Goal: Information Seeking & Learning: Learn about a topic

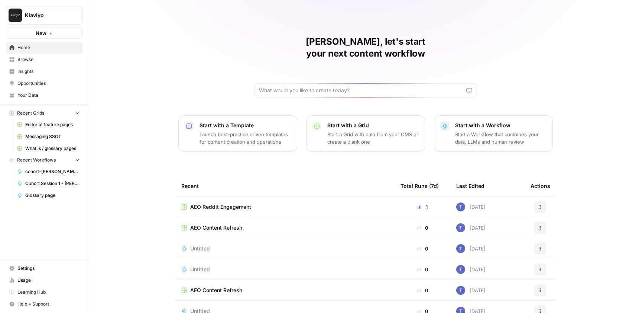
click at [34, 71] on span "Insights" at bounding box center [48, 71] width 62 height 7
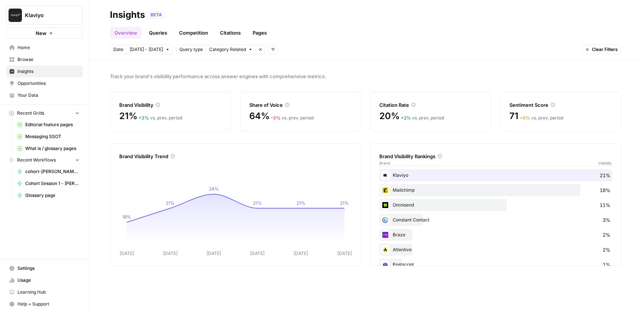
click at [372, 67] on div "Track your brand's visibility performance across answer engines with comprehens…" at bounding box center [365, 187] width 553 height 252
click at [224, 35] on link "Citations" at bounding box center [231, 33] width 30 height 12
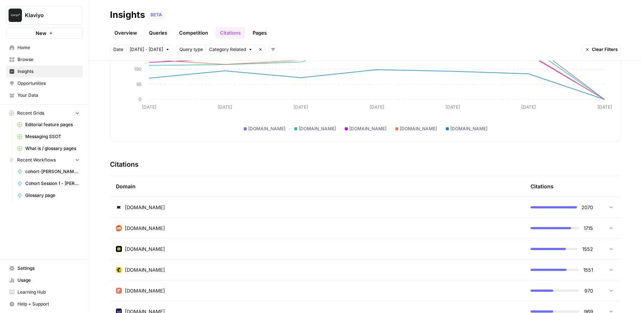
scroll to position [91, 0]
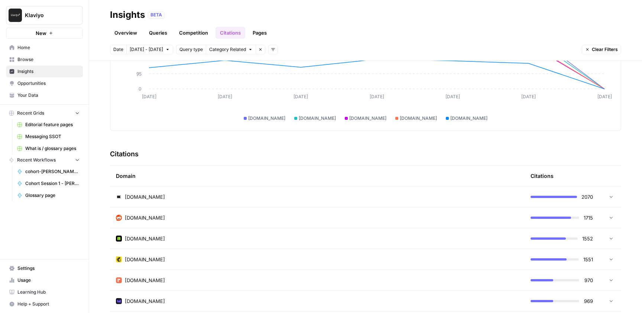
click at [456, 216] on div "[DOMAIN_NAME]" at bounding box center [317, 217] width 403 height 7
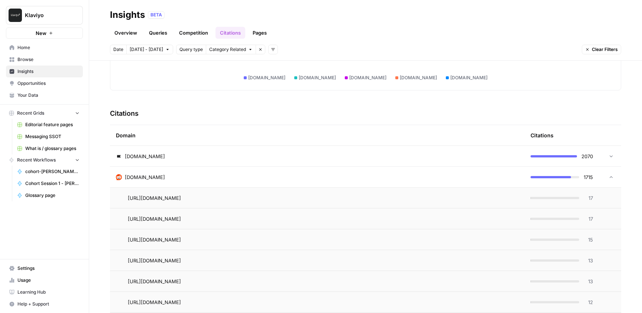
scroll to position [133, 0]
click at [611, 177] on icon at bounding box center [611, 175] width 5 height 5
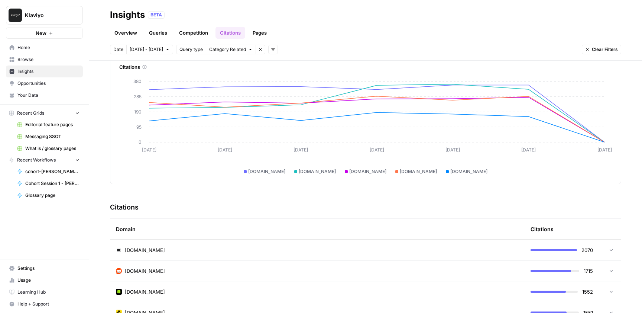
scroll to position [0, 0]
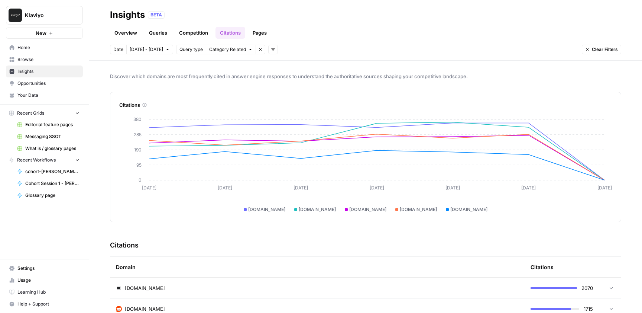
click at [125, 35] on link "Overview" at bounding box center [126, 33] width 32 height 12
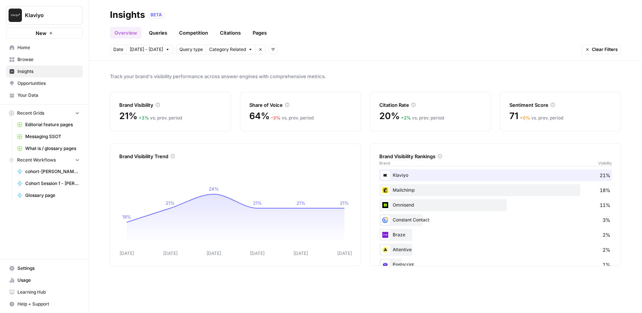
click at [227, 31] on link "Citations" at bounding box center [231, 33] width 30 height 12
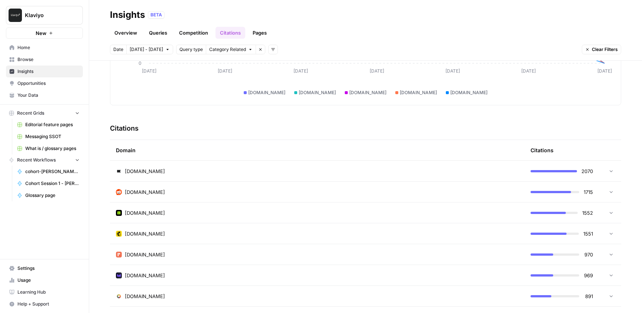
scroll to position [139, 0]
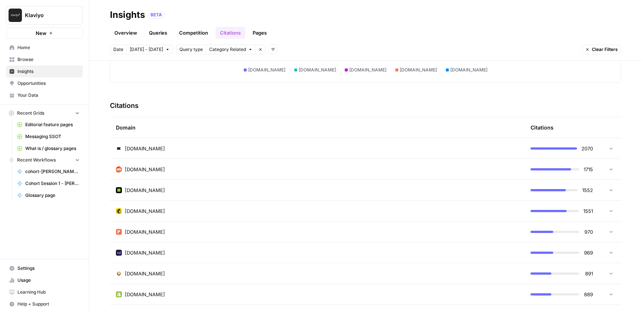
click at [478, 172] on div "[DOMAIN_NAME]" at bounding box center [317, 168] width 403 height 7
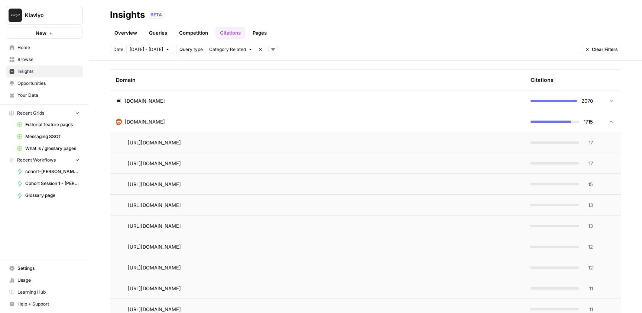
scroll to position [174, 0]
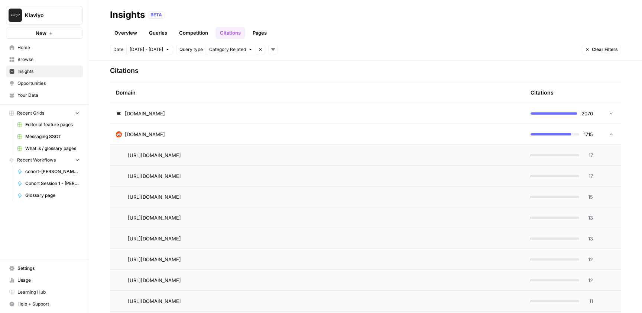
click at [124, 35] on link "Overview" at bounding box center [126, 33] width 32 height 12
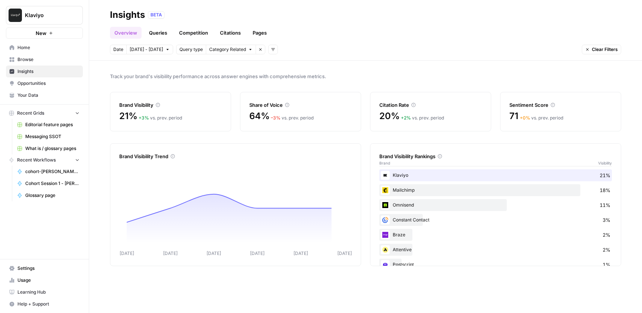
click at [367, 61] on div "Track your brand's visibility performance across answer engines with comprehens…" at bounding box center [365, 187] width 553 height 252
click at [366, 64] on div "Track your brand's visibility performance across answer engines with comprehens…" at bounding box center [365, 187] width 553 height 252
click at [365, 74] on span "Track your brand's visibility performance across answer engines with comprehens…" at bounding box center [365, 75] width 511 height 7
click at [236, 38] on link "Citations" at bounding box center [231, 33] width 30 height 12
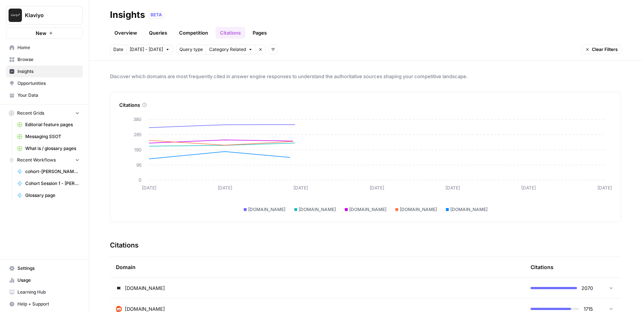
click at [160, 36] on link "Queries" at bounding box center [158, 33] width 27 height 12
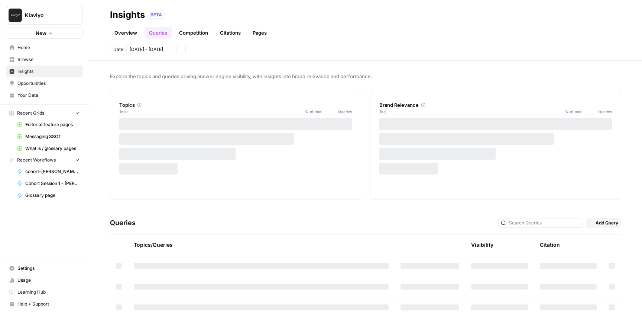
click at [124, 34] on link "Overview" at bounding box center [126, 33] width 32 height 12
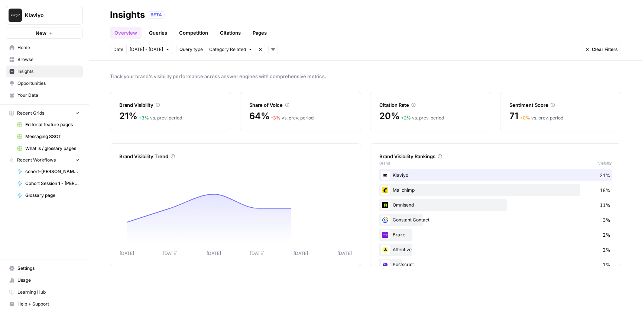
click at [358, 67] on div "Track your brand's visibility performance across answer engines with comprehens…" at bounding box center [365, 187] width 553 height 252
click at [229, 35] on link "Citations" at bounding box center [231, 33] width 30 height 12
